Goal: Check status: Check status

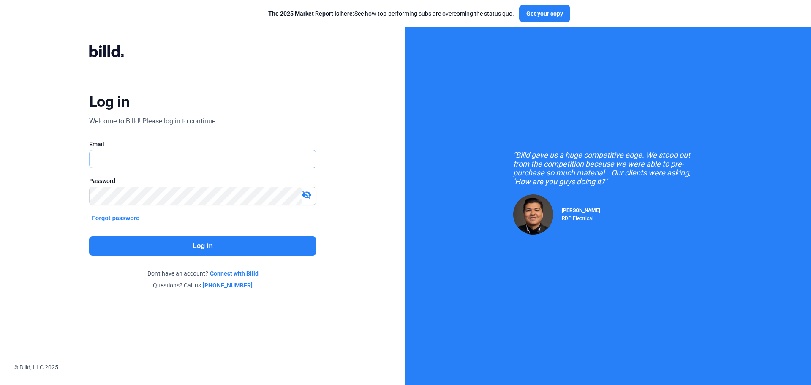
type input "[EMAIL_ADDRESS][DOMAIN_NAME]"
click at [217, 243] on button "Log in" at bounding box center [202, 245] width 227 height 19
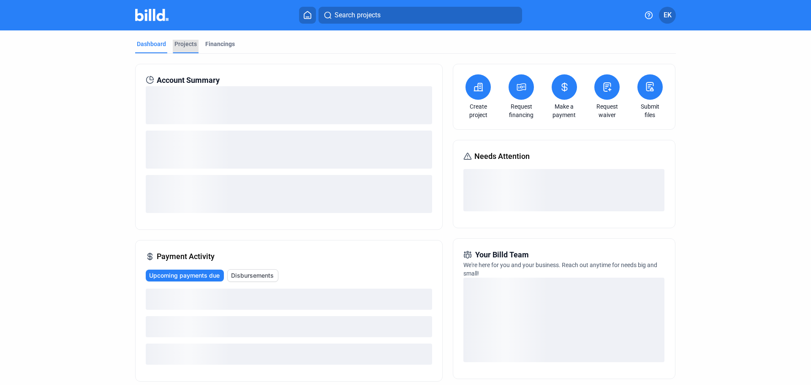
click at [187, 44] on div "Projects" at bounding box center [185, 44] width 22 height 8
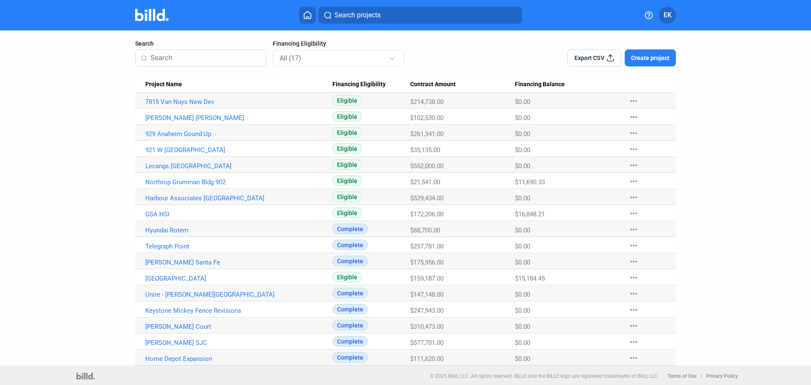
scroll to position [51, 0]
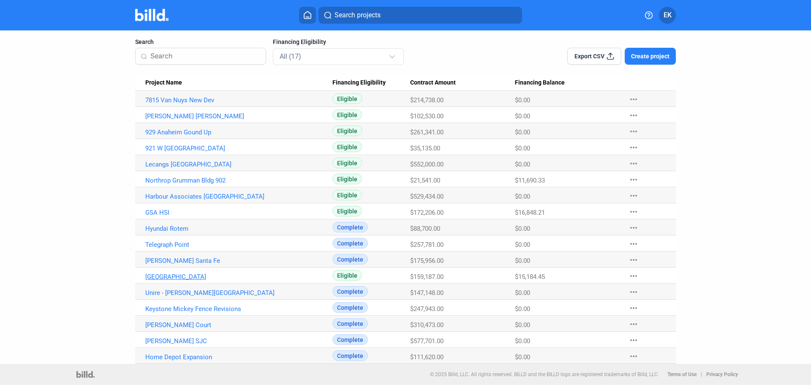
click at [193, 278] on link "[GEOGRAPHIC_DATA]" at bounding box center [238, 277] width 187 height 8
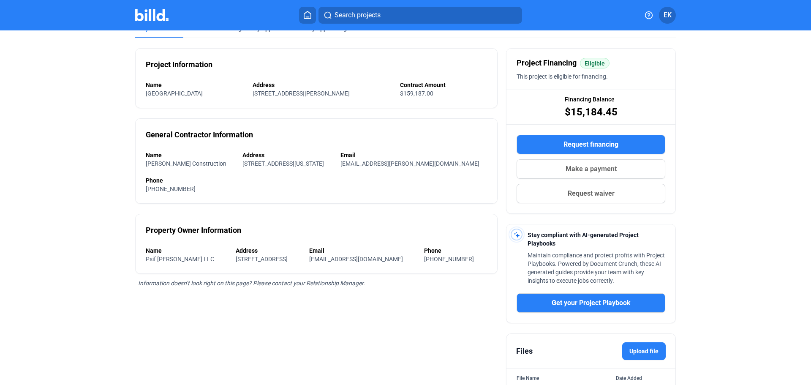
scroll to position [84, 0]
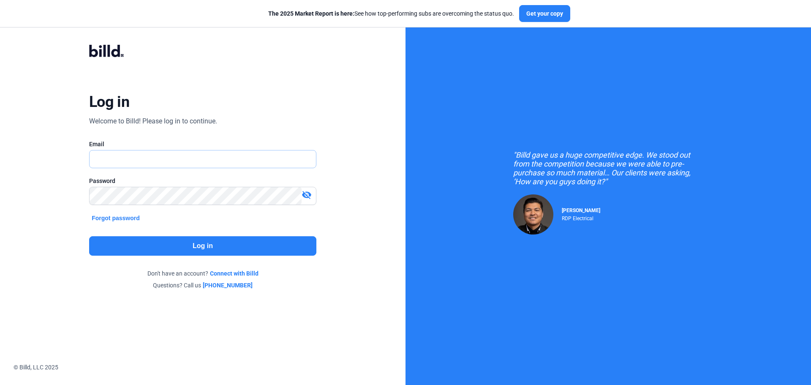
type input "[EMAIL_ADDRESS][DOMAIN_NAME]"
click at [209, 247] on button "Log in" at bounding box center [202, 245] width 227 height 19
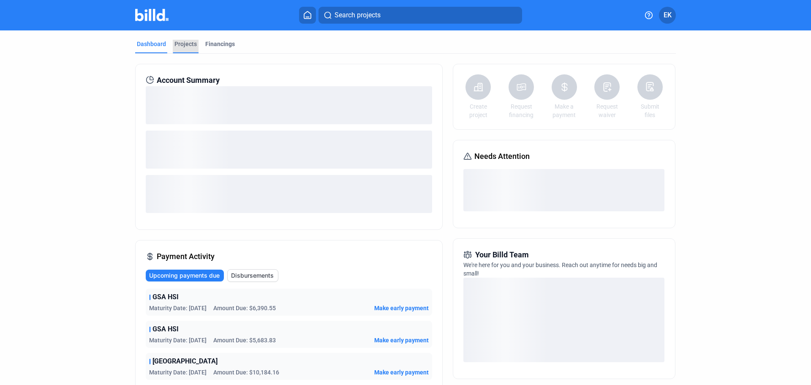
click at [174, 46] on div "Projects" at bounding box center [185, 44] width 22 height 8
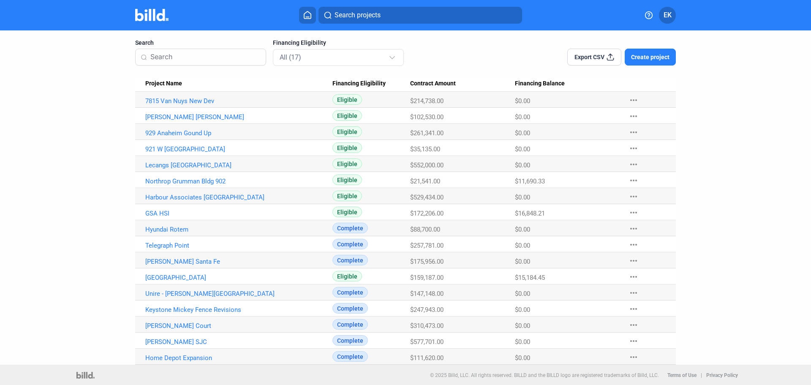
scroll to position [51, 0]
drag, startPoint x: 547, startPoint y: 276, endPoint x: 507, endPoint y: 272, distance: 40.3
click at [507, 272] on tr "[GEOGRAPHIC_DATA] Eligible $159,187.00 $15,184.45 more_horiz" at bounding box center [405, 275] width 540 height 16
click at [190, 179] on link "Northrop Grumman Bldg 902" at bounding box center [238, 180] width 187 height 8
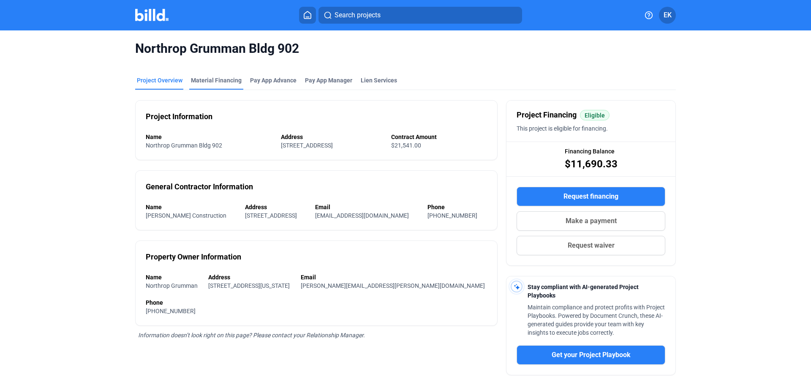
click at [226, 81] on div "Material Financing" at bounding box center [216, 80] width 51 height 8
